Goal: Transaction & Acquisition: Book appointment/travel/reservation

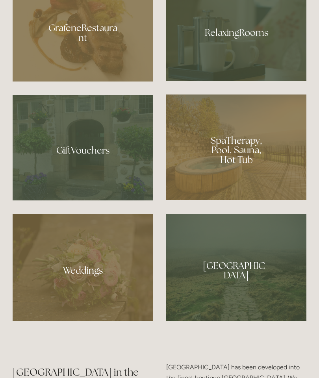
scroll to position [613, 0]
click at [97, 78] on div at bounding box center [83, 30] width 140 height 102
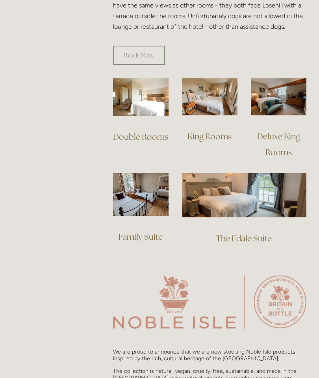
scroll to position [552, 0]
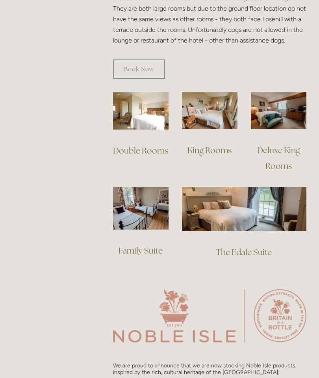
click at [248, 187] on img at bounding box center [244, 209] width 124 height 44
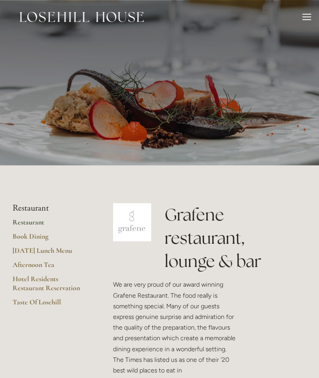
click at [33, 224] on link "Restaurant" at bounding box center [50, 225] width 75 height 14
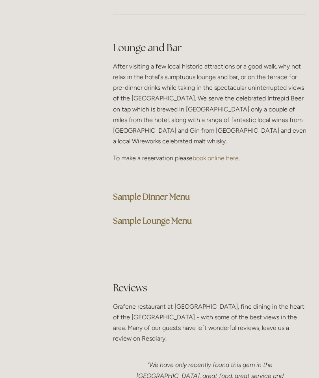
scroll to position [2250, 0]
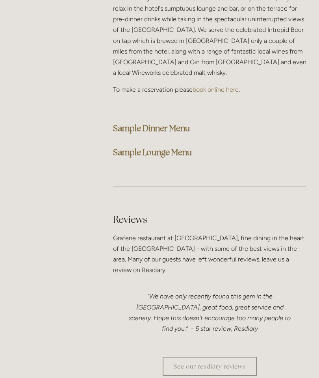
click at [171, 123] on strong "Sample Dinner Menu" at bounding box center [151, 128] width 77 height 11
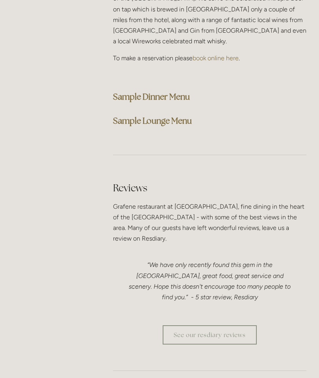
click at [307, 204] on div "Reviews Grafene restaurant at Losehill House, fine dining in the heart of the P…" at bounding box center [209, 247] width 207 height 145
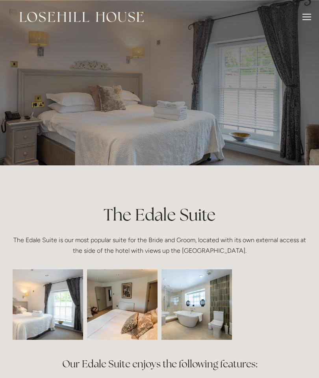
click at [201, 306] on img at bounding box center [197, 304] width 106 height 71
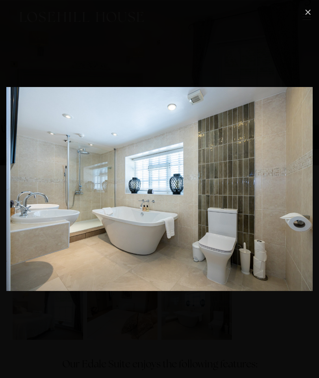
click at [313, 9] on link "Close" at bounding box center [307, 11] width 9 height 9
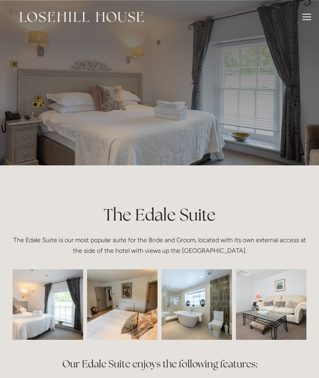
click at [314, 12] on header "Rooms Rooms Your Stay Book a stay Offers Spa" at bounding box center [159, 17] width 319 height 34
click at [308, 20] on div at bounding box center [307, 18] width 9 height 9
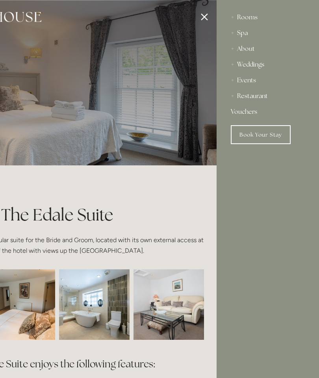
click at [283, 131] on link "Book Your Stay" at bounding box center [261, 134] width 60 height 19
